Goal: Information Seeking & Learning: Learn about a topic

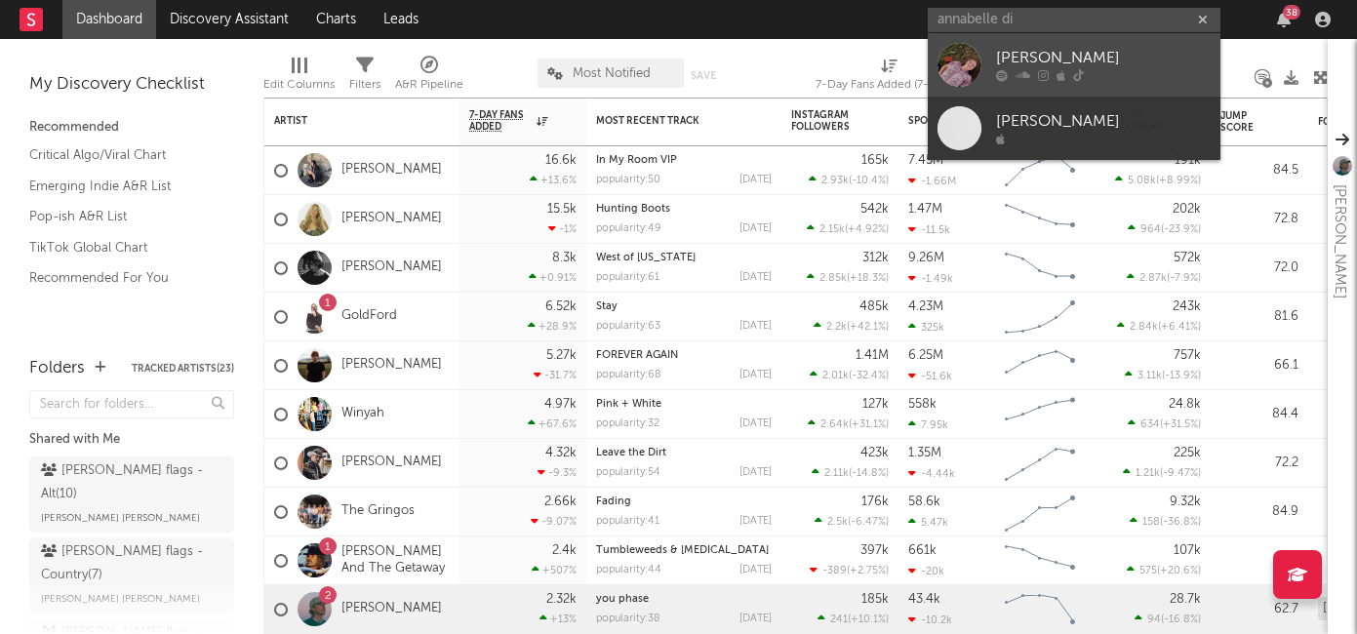
type input "annabelle di"
click at [1053, 68] on div "[PERSON_NAME]" at bounding box center [1103, 58] width 215 height 23
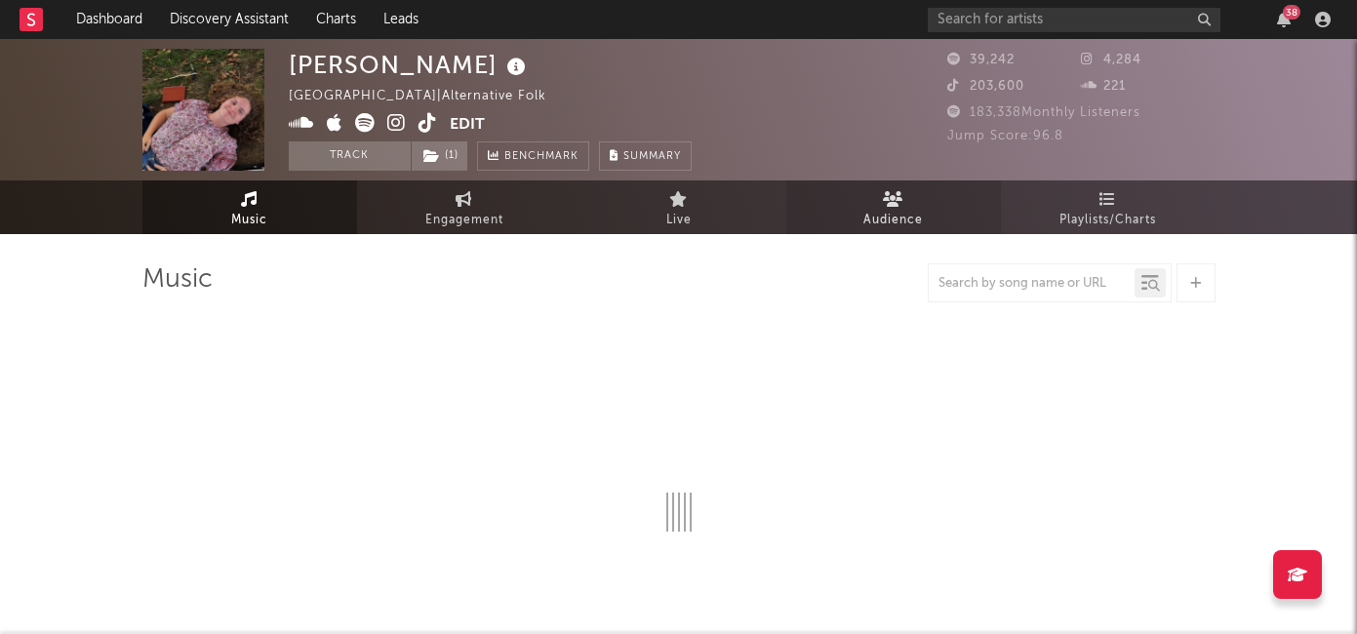
select select "1w"
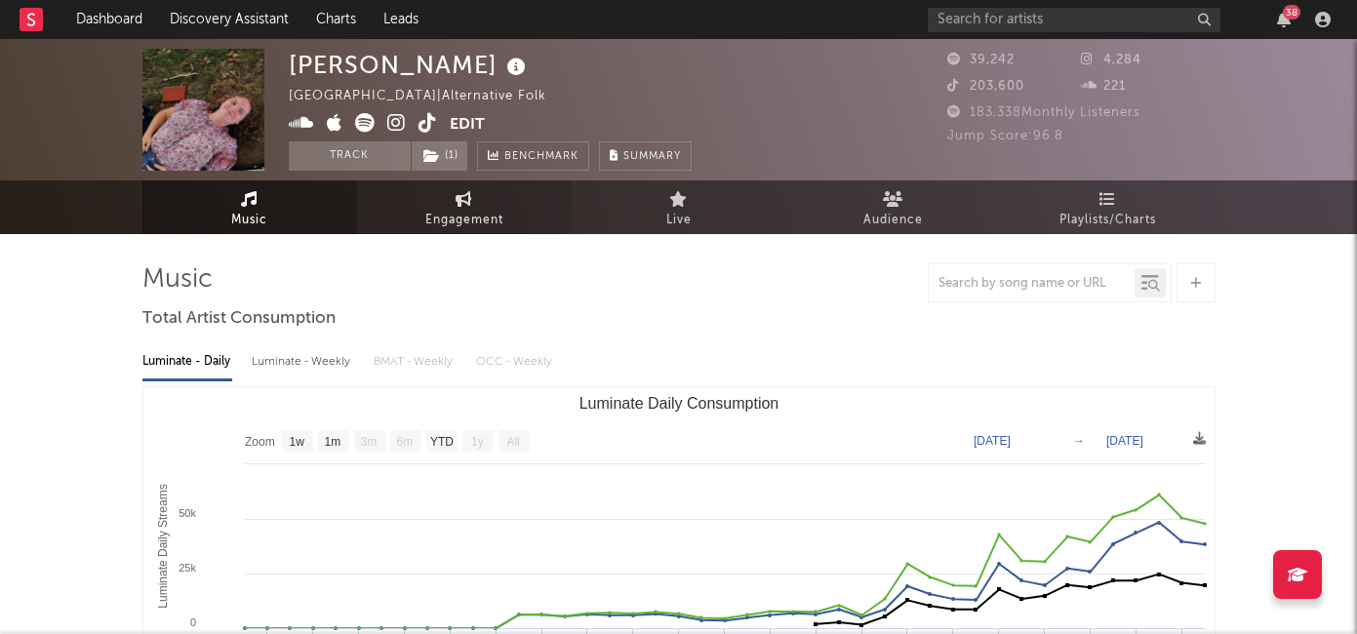
click at [470, 215] on span "Engagement" at bounding box center [464, 220] width 78 height 23
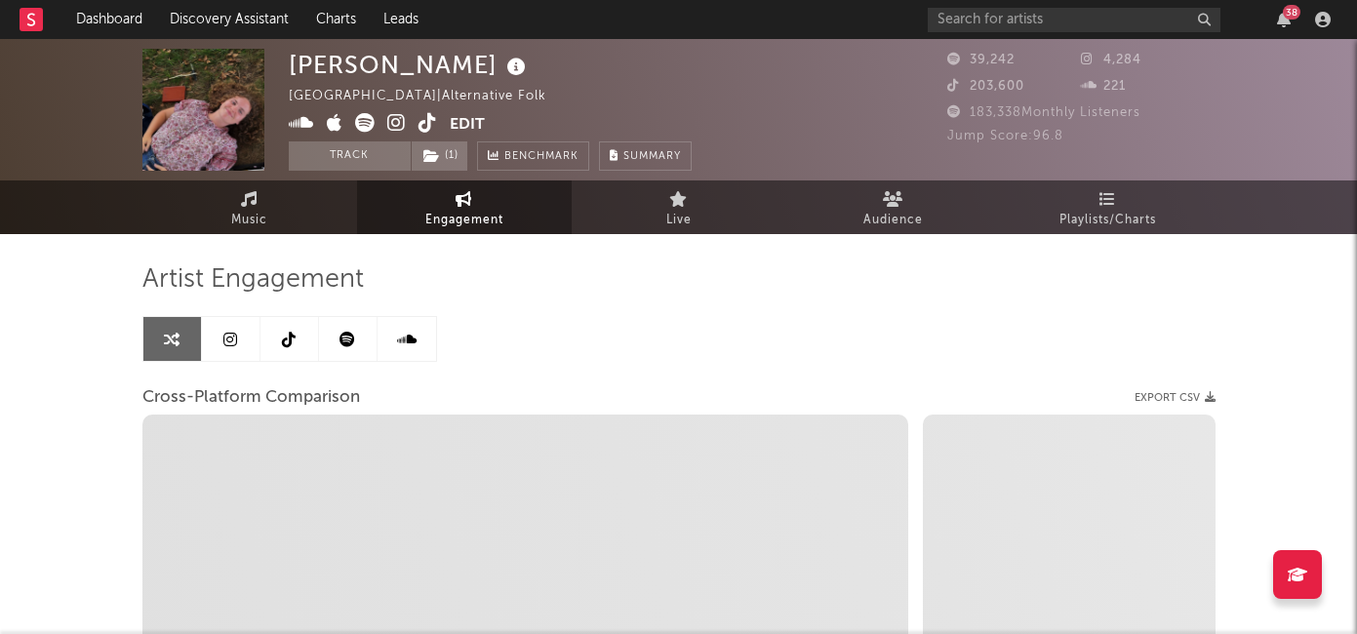
select select "1w"
click at [358, 345] on link at bounding box center [348, 339] width 59 height 44
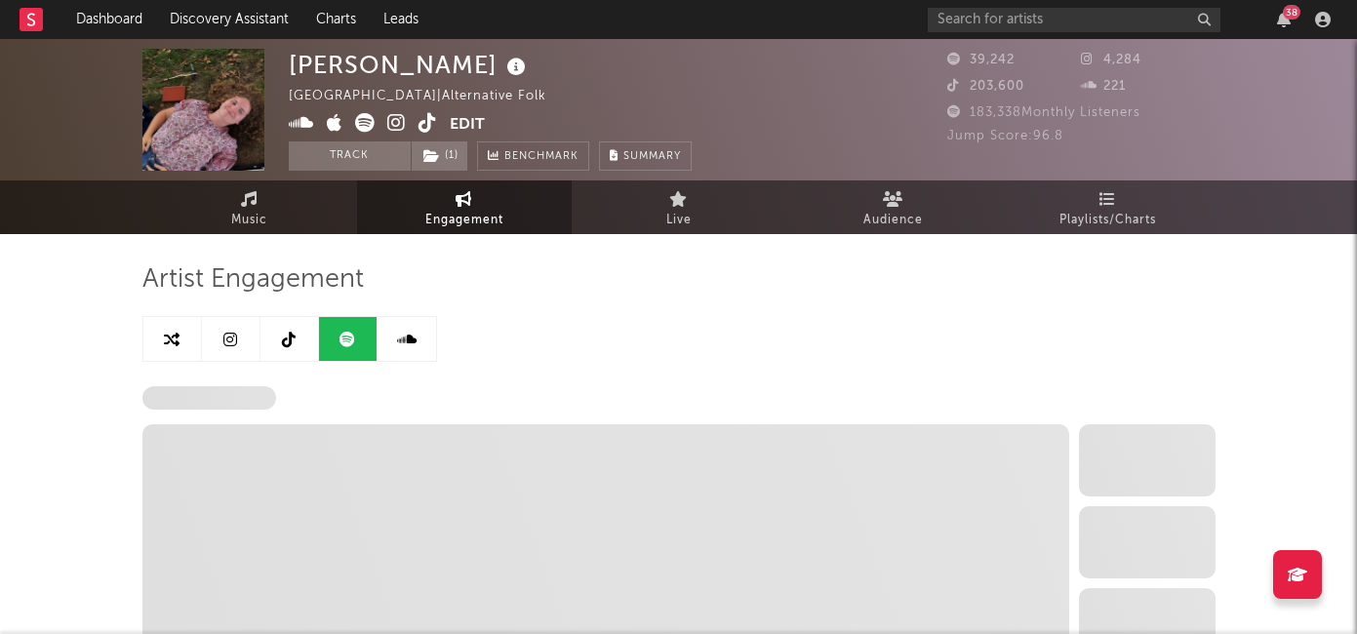
select select "6m"
select select "1w"
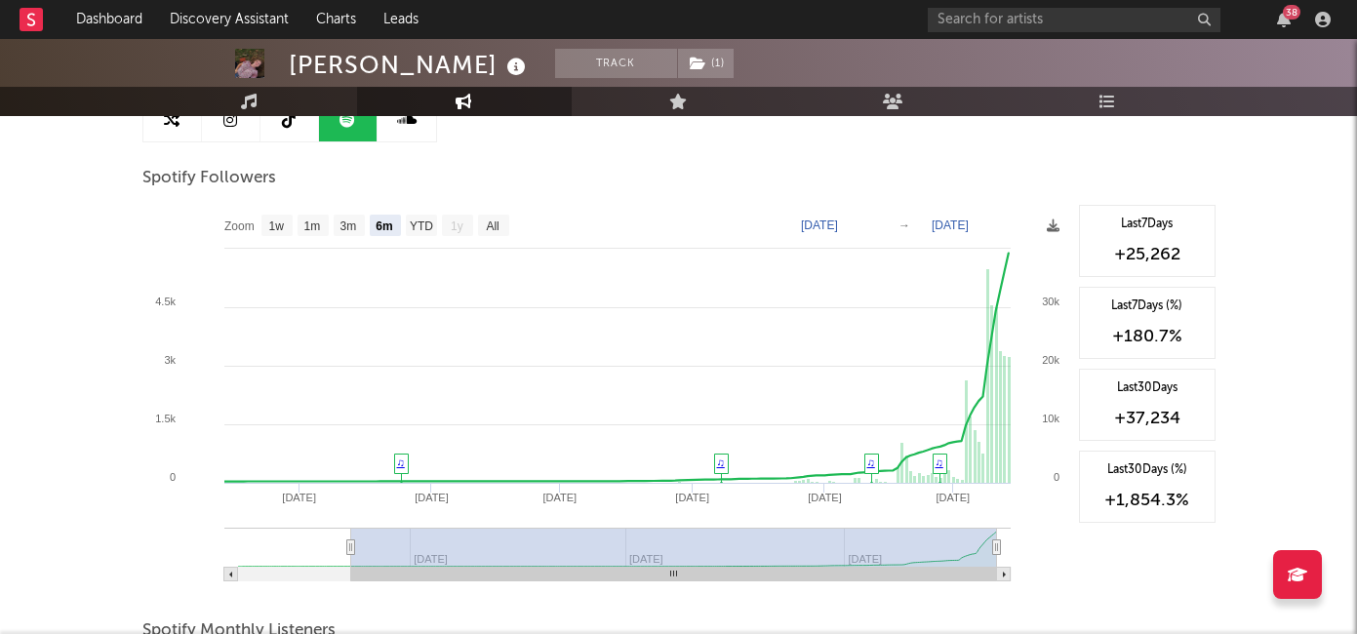
scroll to position [276, 0]
